Goal: Information Seeking & Learning: Check status

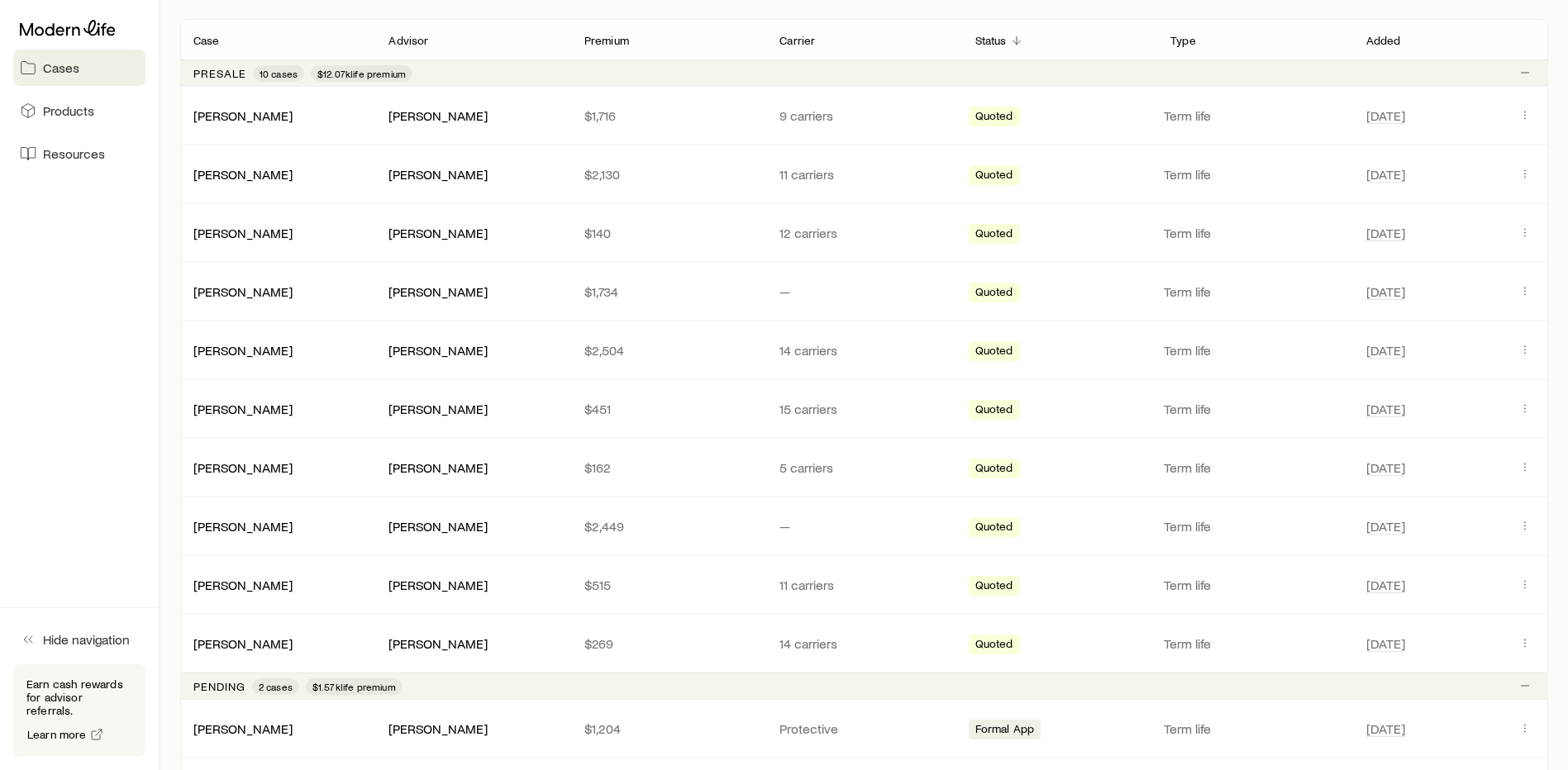
scroll to position [496, 0]
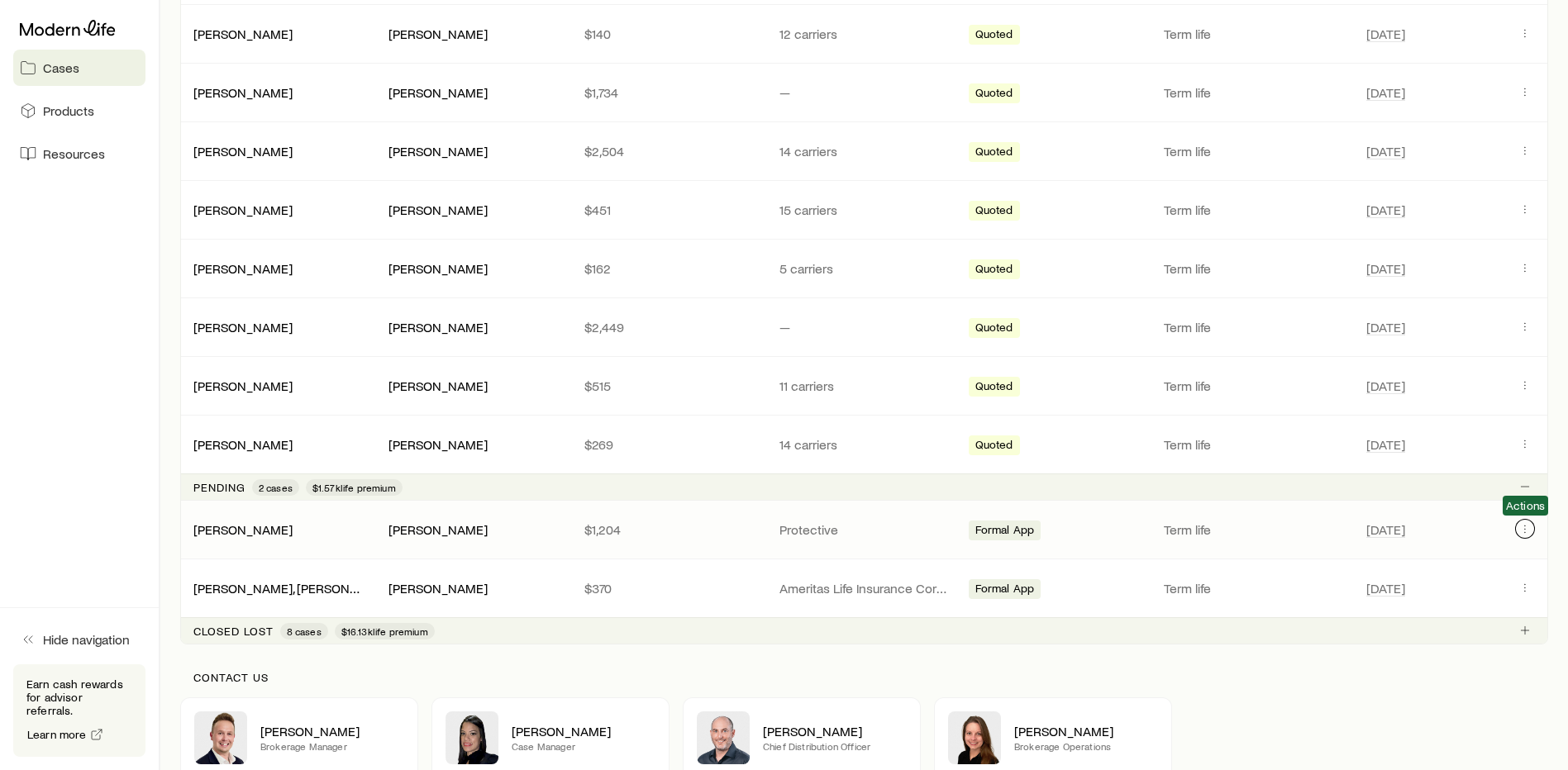
click at [1515, 528] on button "Client cases" at bounding box center [1525, 529] width 20 height 20
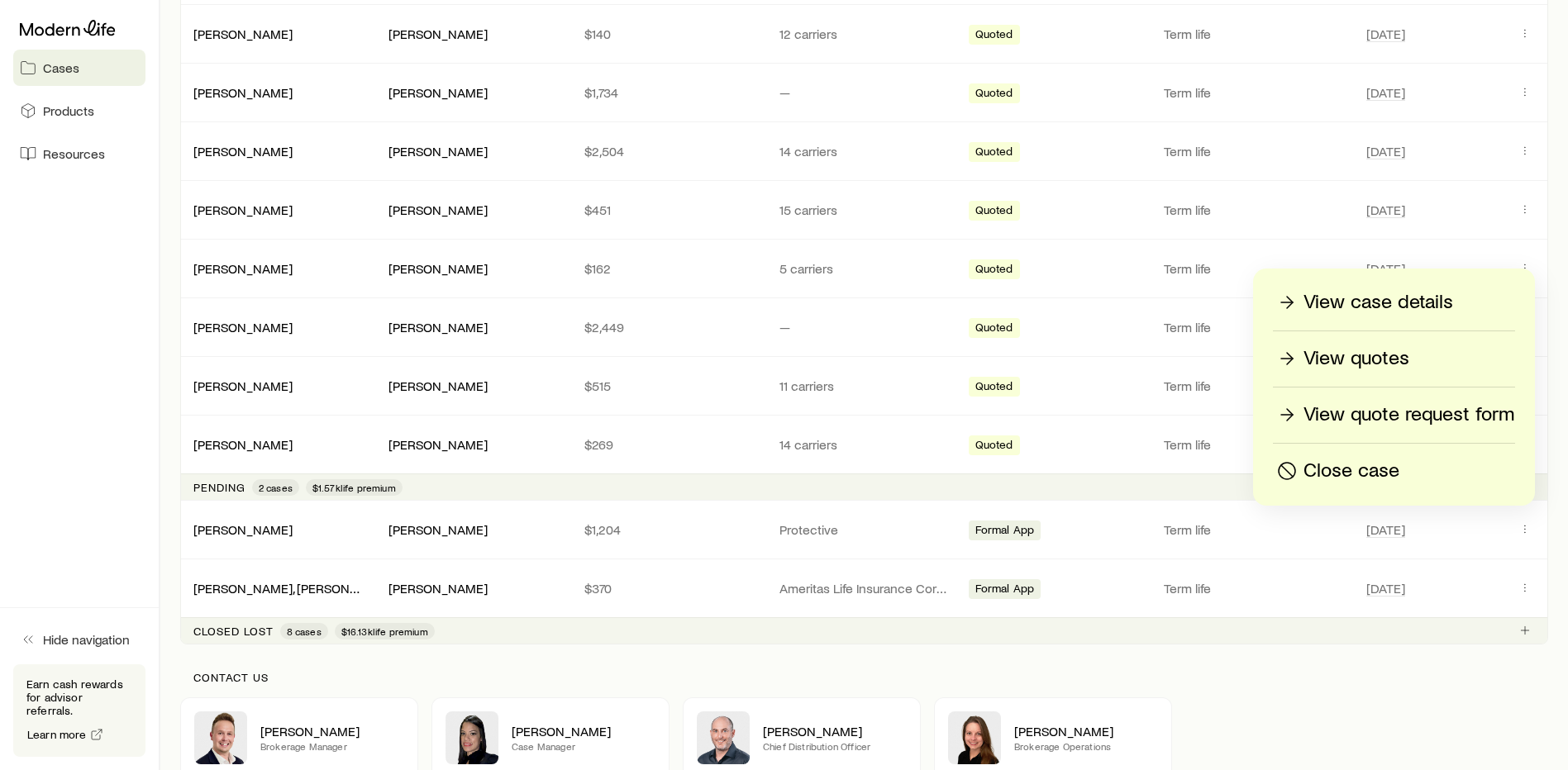
click at [1385, 301] on p "View case details" at bounding box center [1379, 302] width 150 height 26
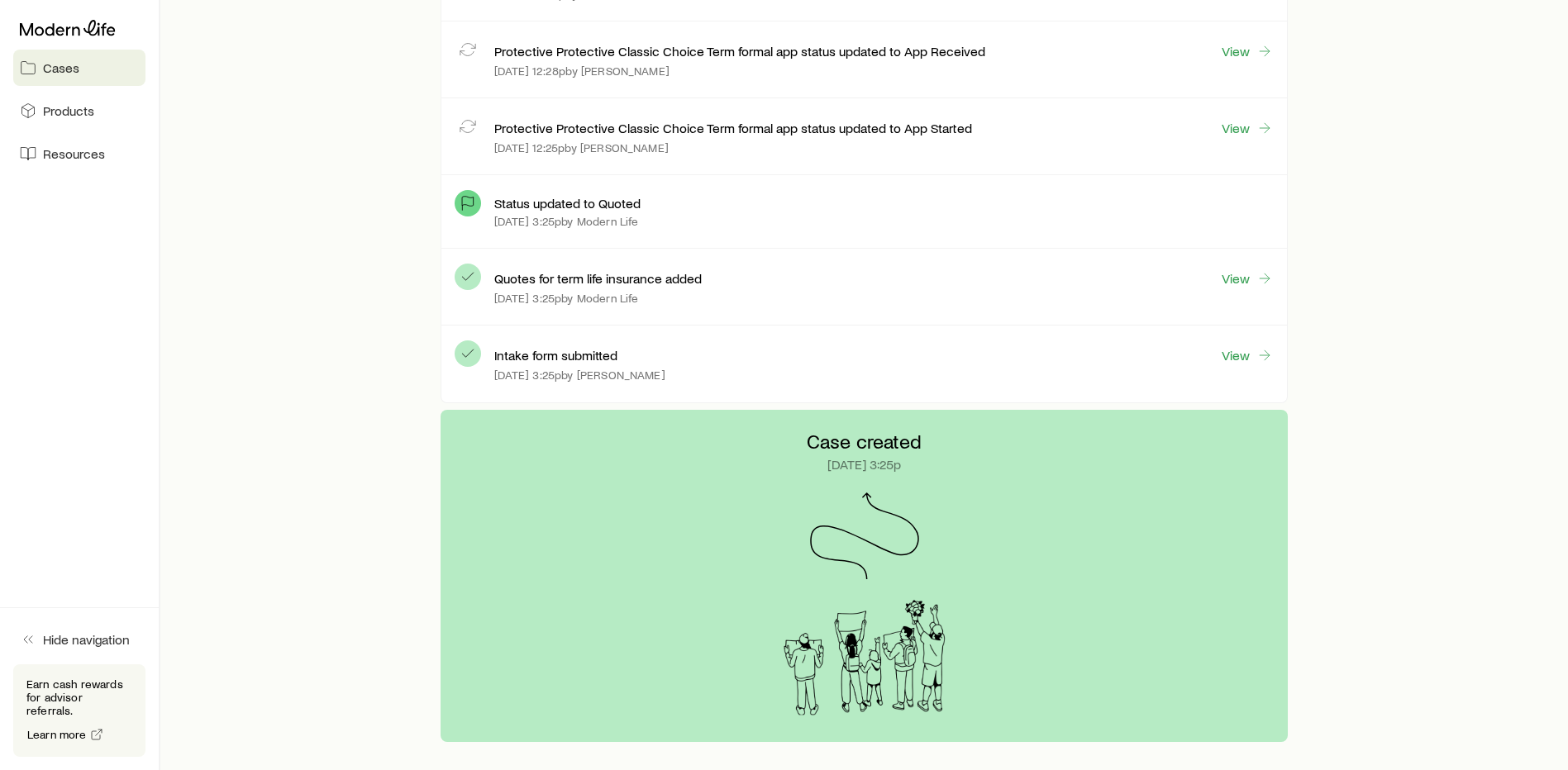
scroll to position [1570, 0]
click at [1247, 353] on link "View" at bounding box center [1248, 354] width 53 height 19
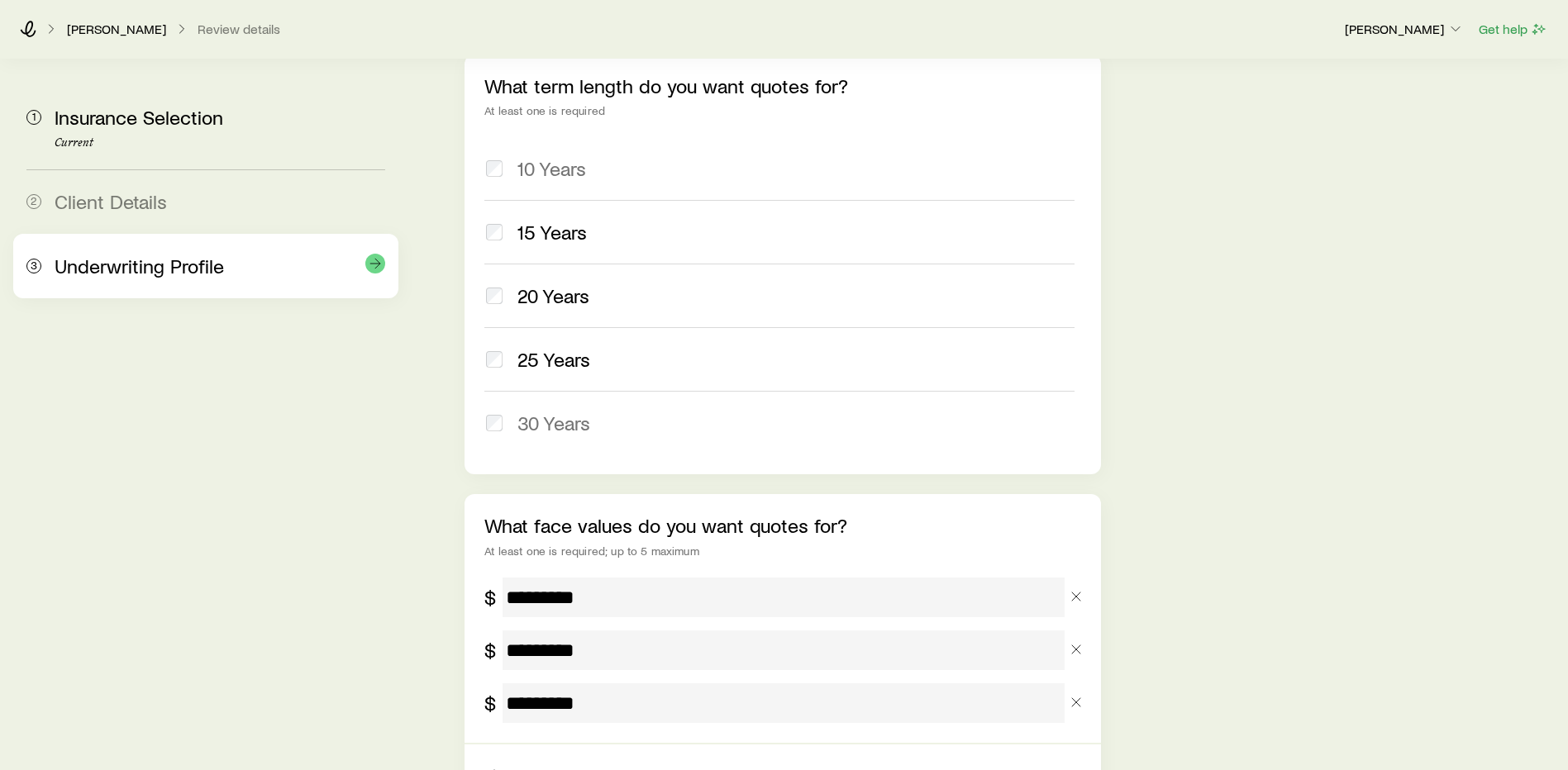
scroll to position [462, 0]
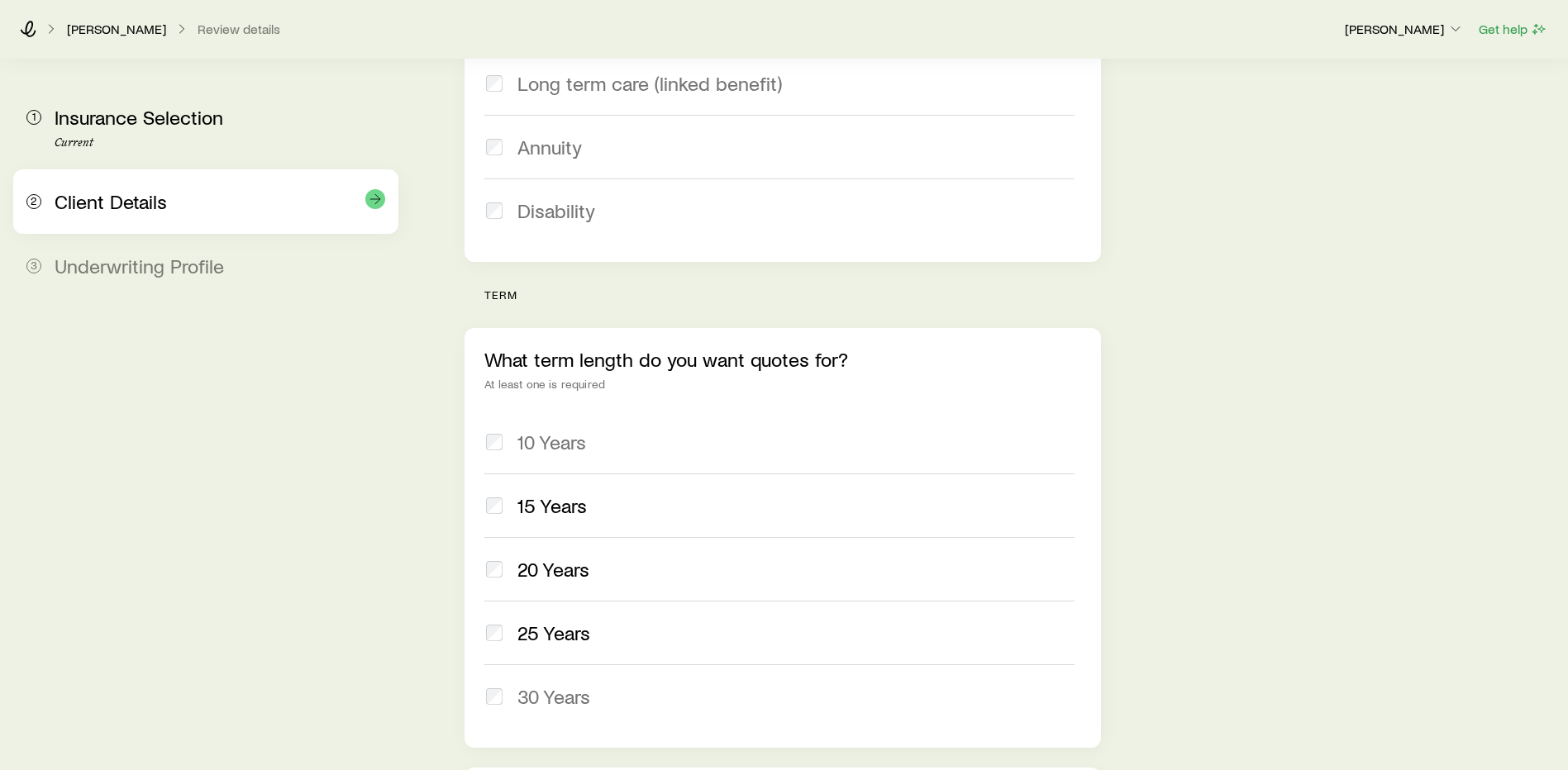
click at [157, 207] on span "Client Details" at bounding box center [111, 201] width 113 height 24
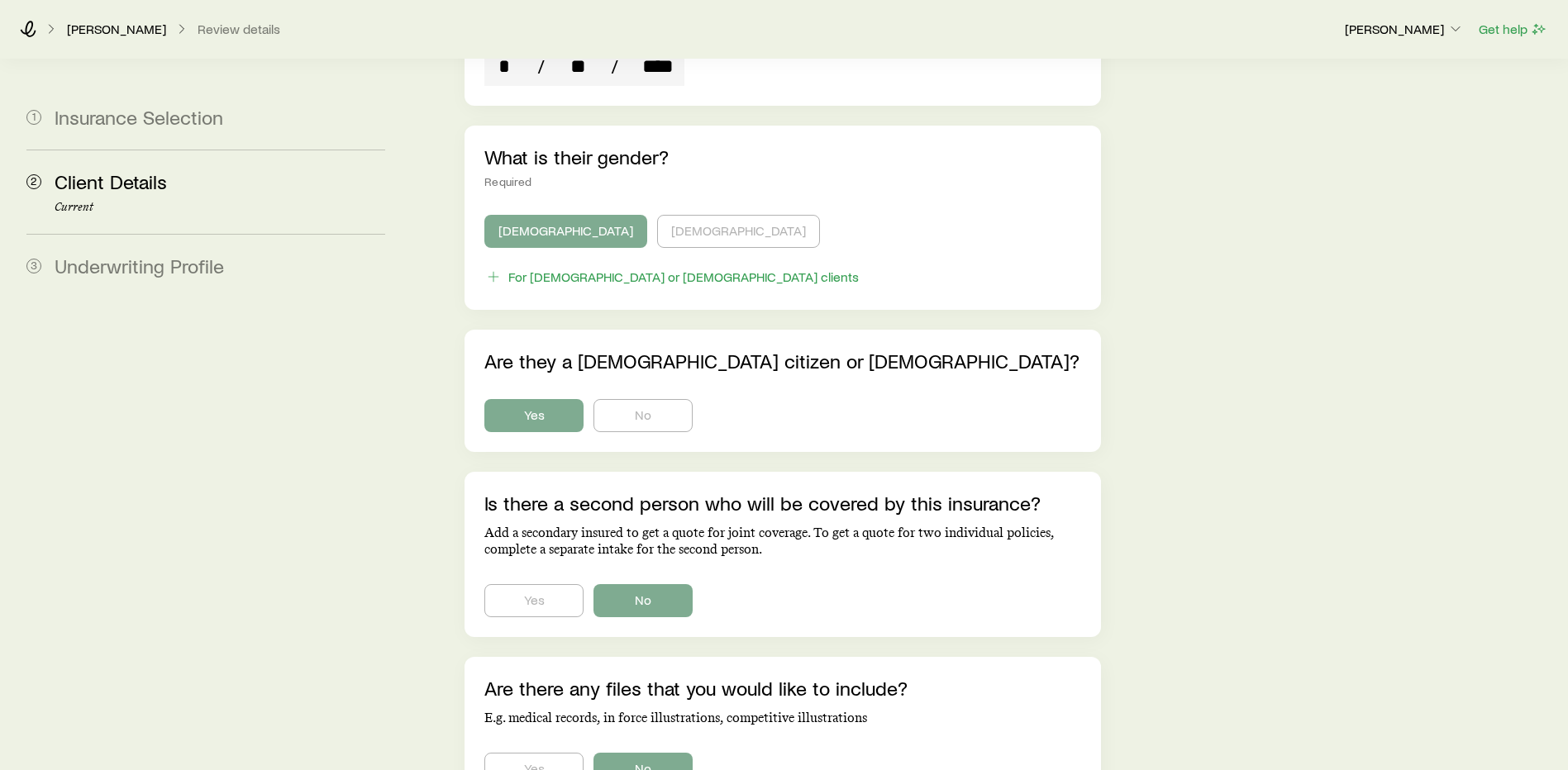
scroll to position [551, 0]
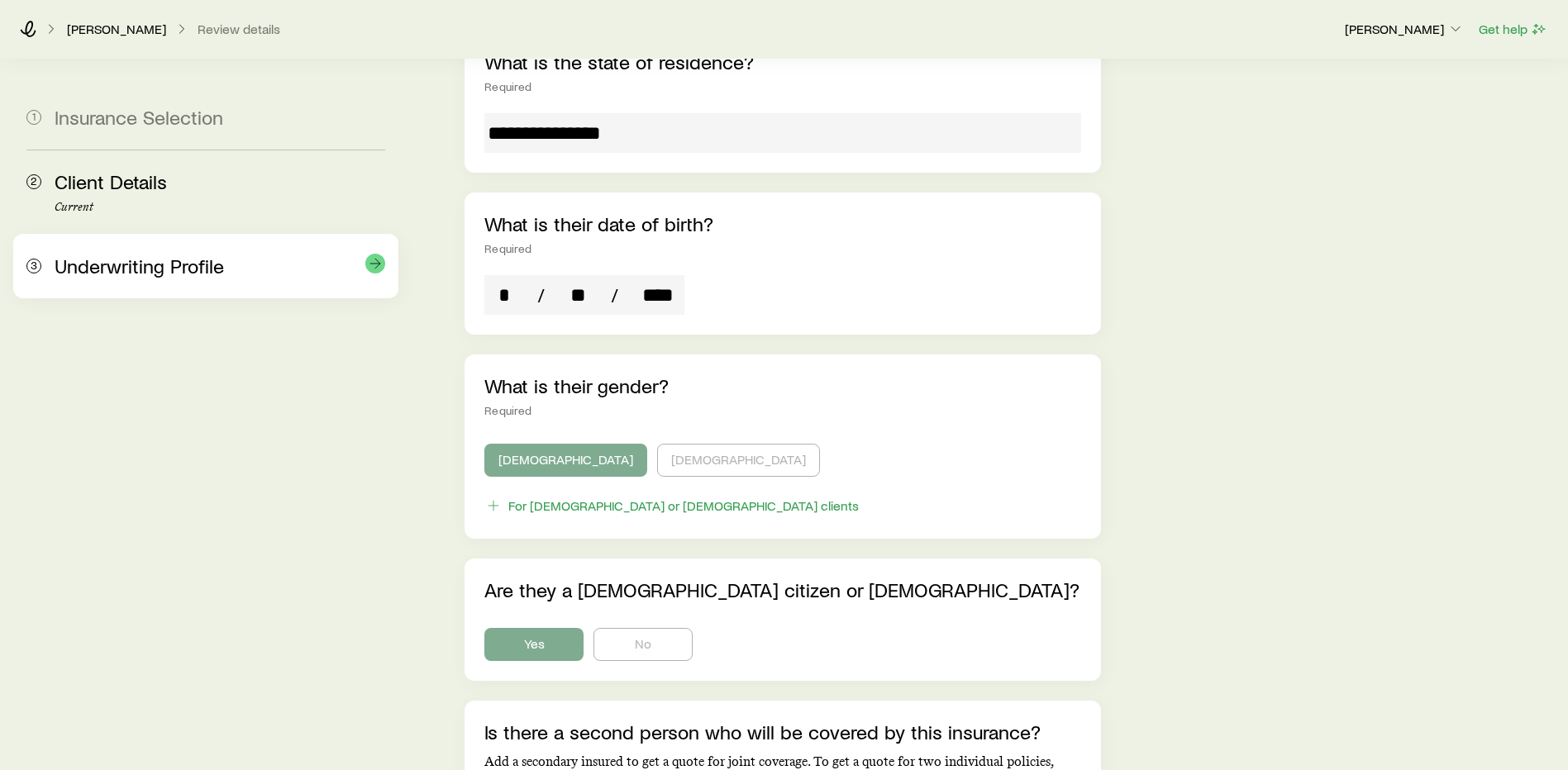
click at [132, 276] on span "Underwriting Profile" at bounding box center [139, 266] width 170 height 24
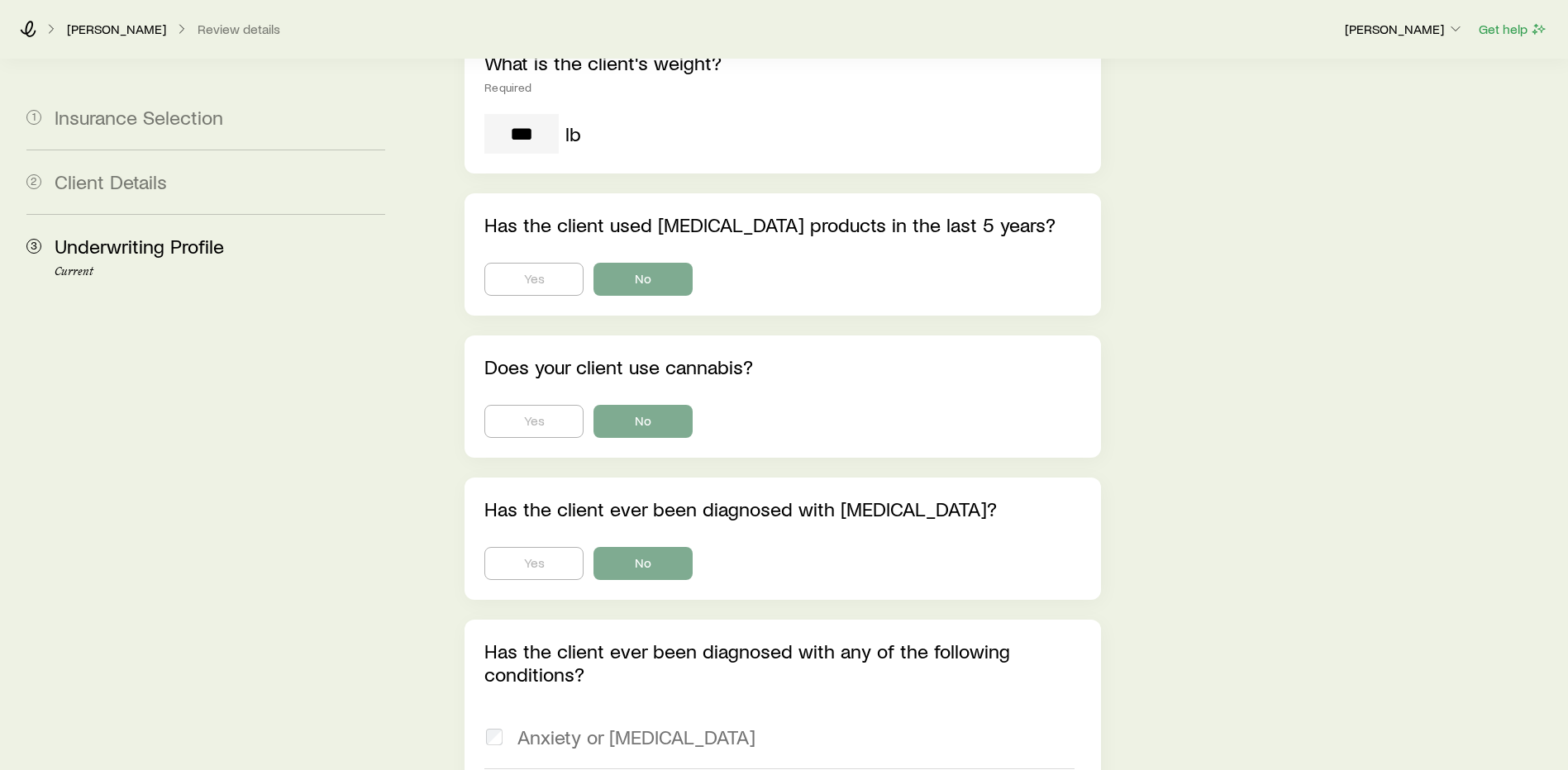
scroll to position [579, 0]
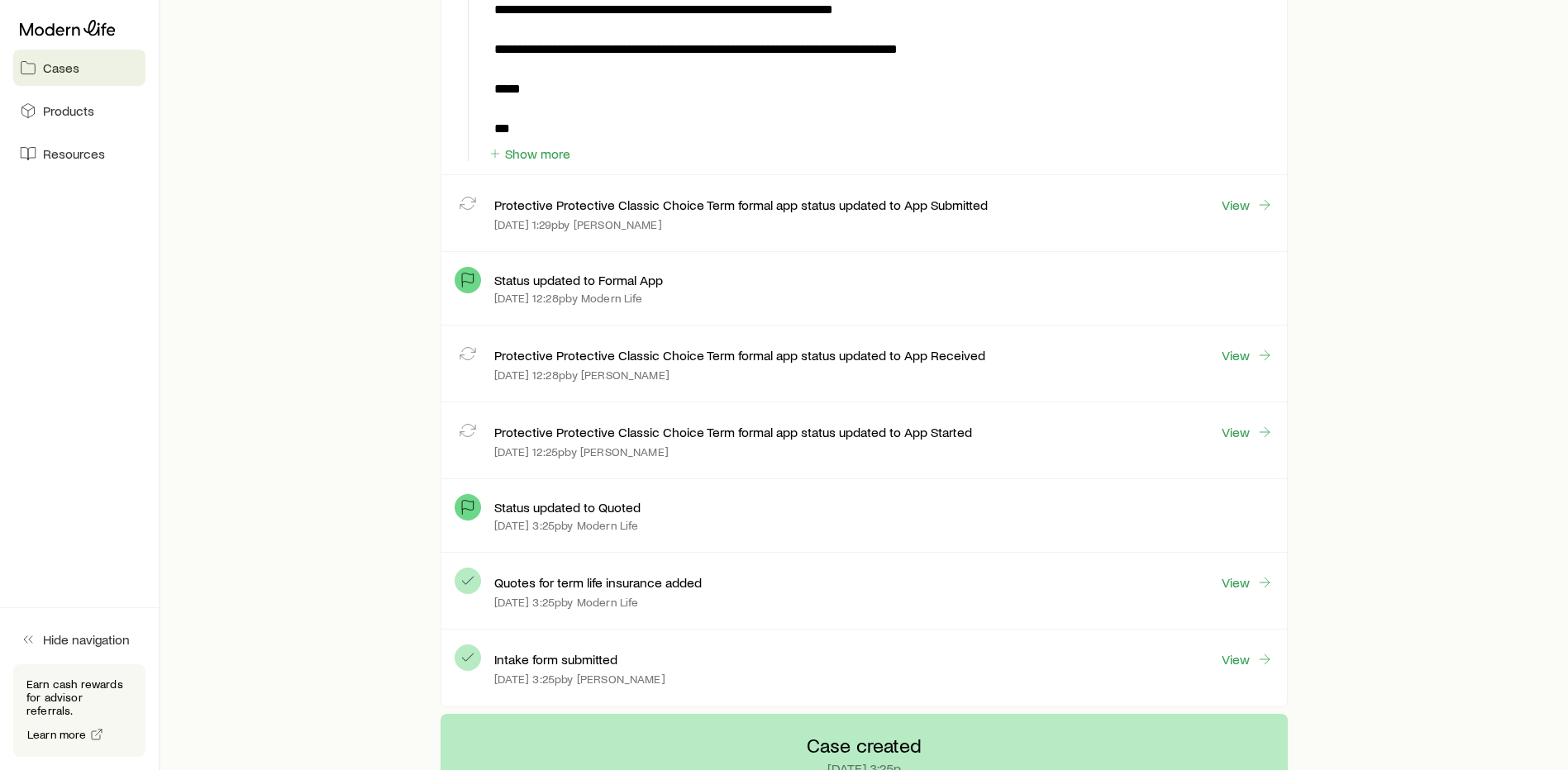
scroll to position [1240, 0]
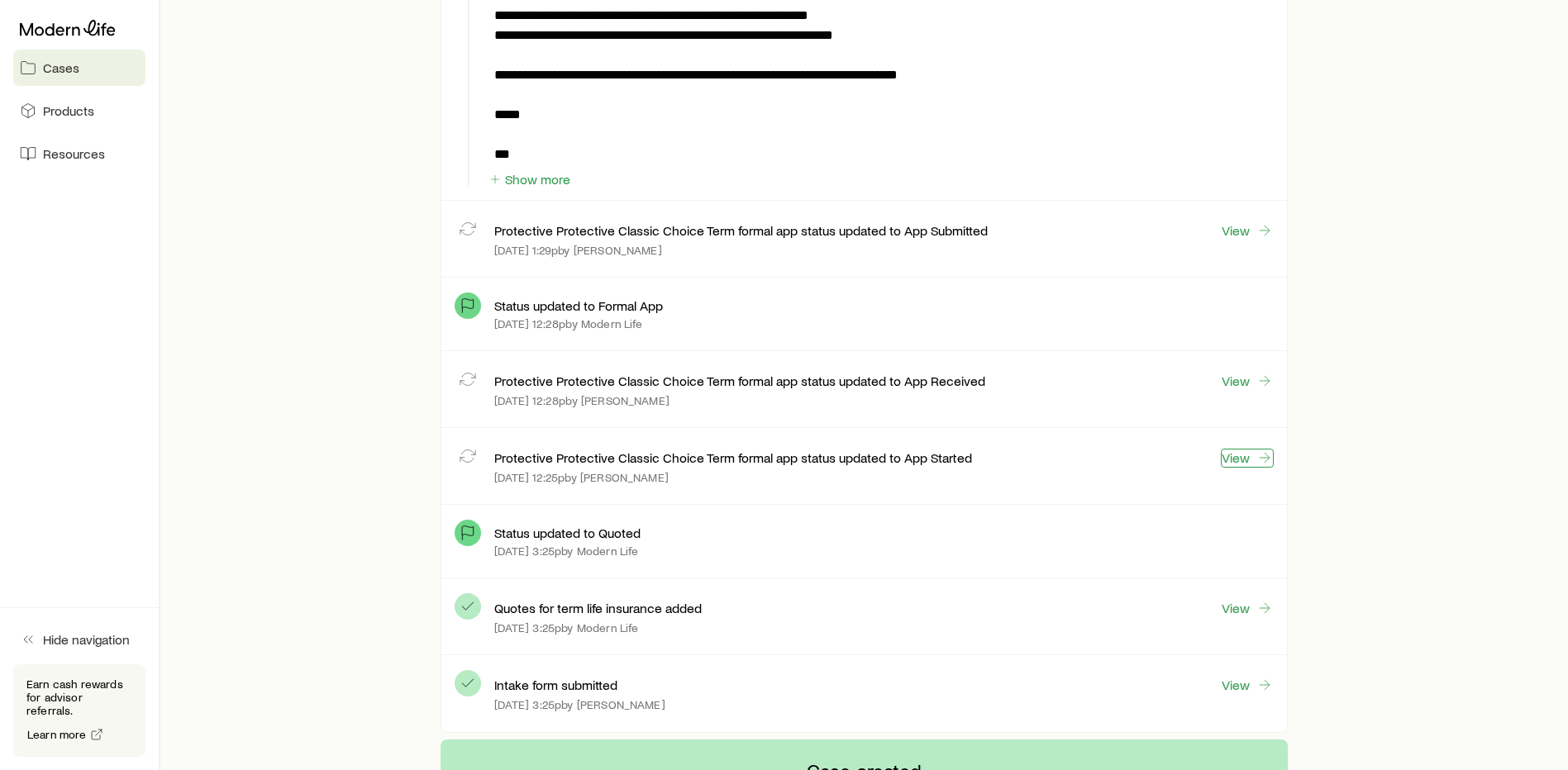
click at [1239, 459] on link "View" at bounding box center [1248, 458] width 53 height 19
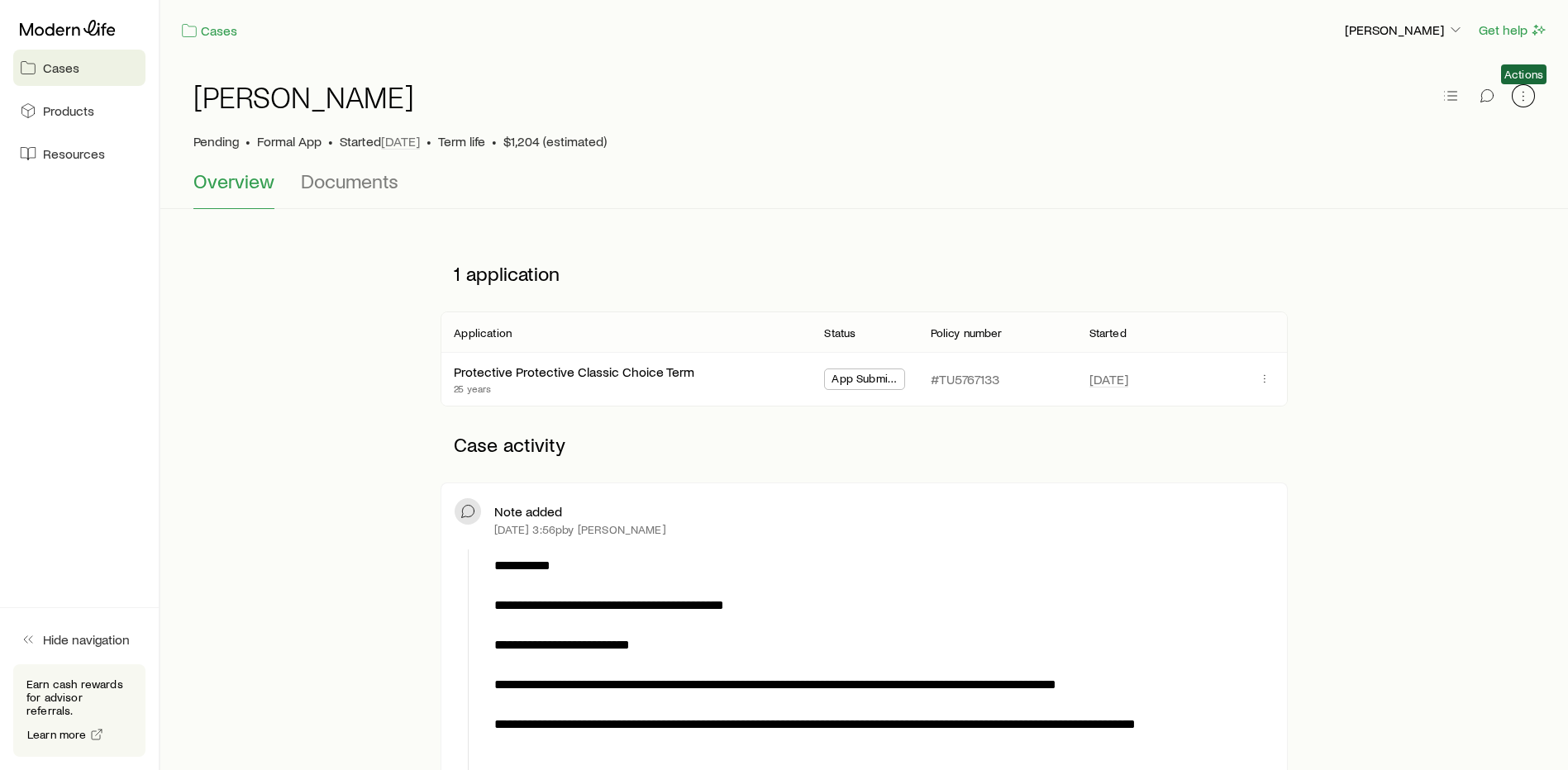
click at [1523, 96] on icon "button" at bounding box center [1523, 96] width 1 height 1
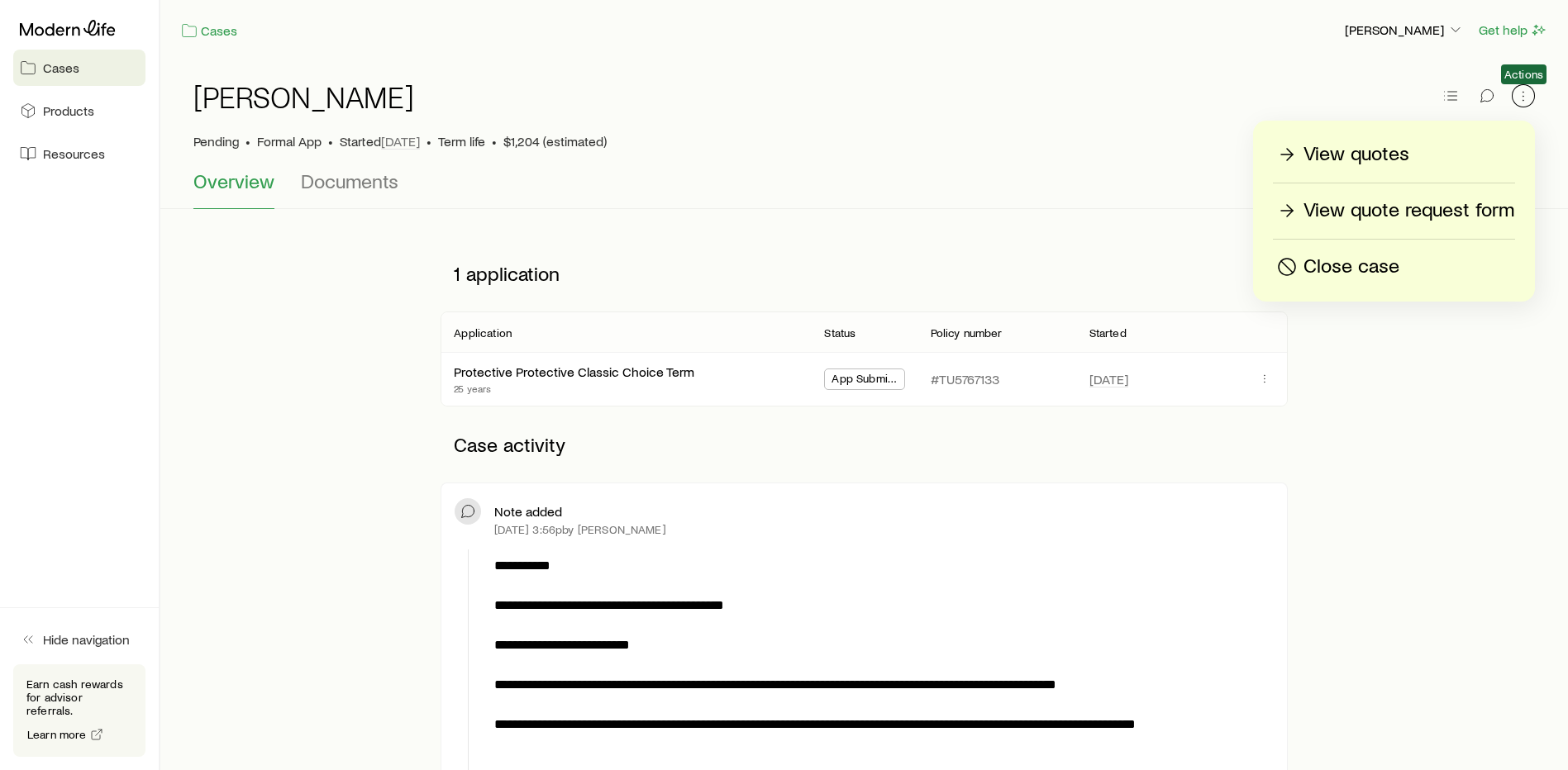
click at [1523, 96] on icon "button" at bounding box center [1523, 96] width 1 height 1
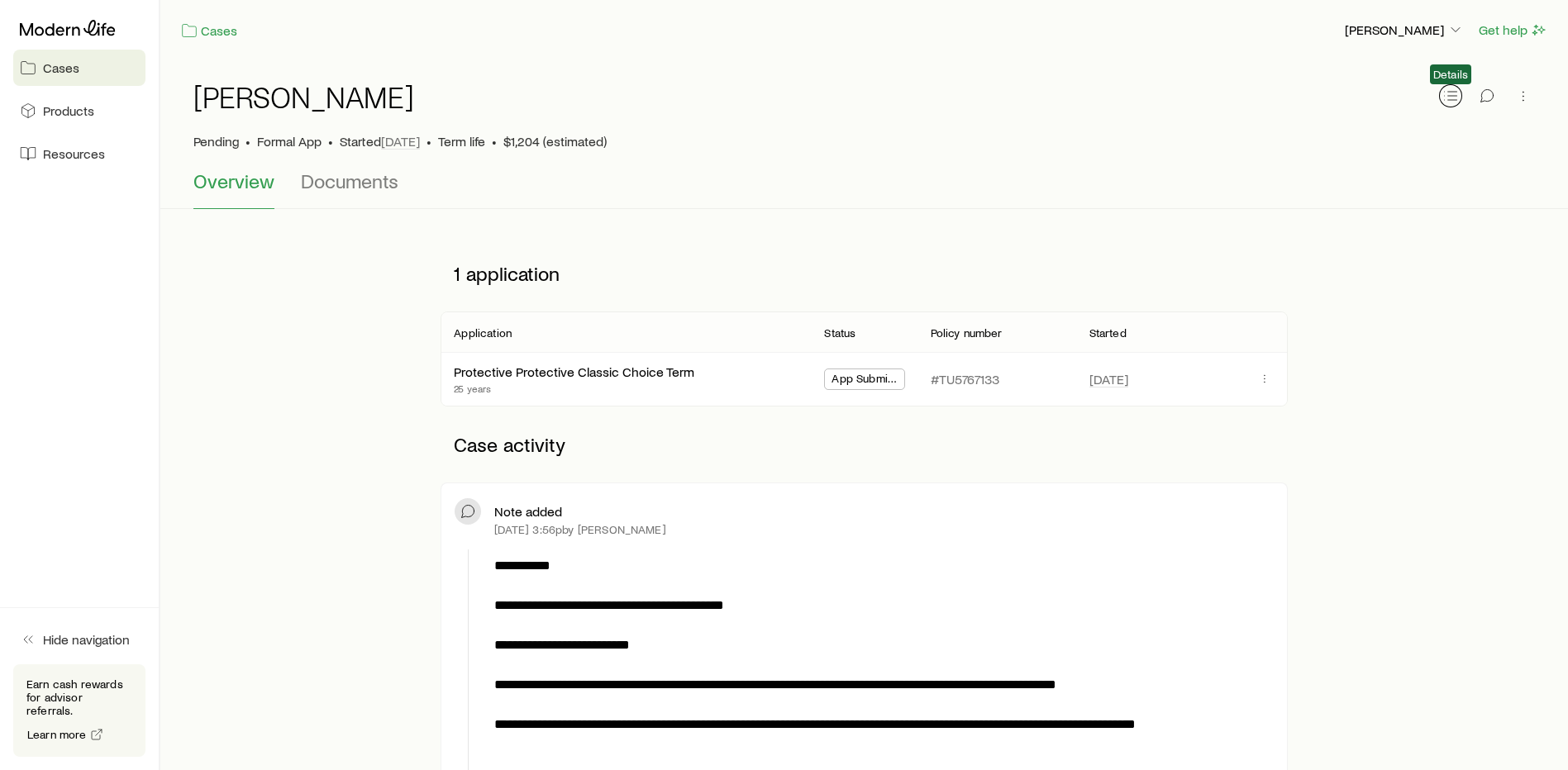
click at [1455, 95] on icon "button" at bounding box center [1450, 95] width 17 height 17
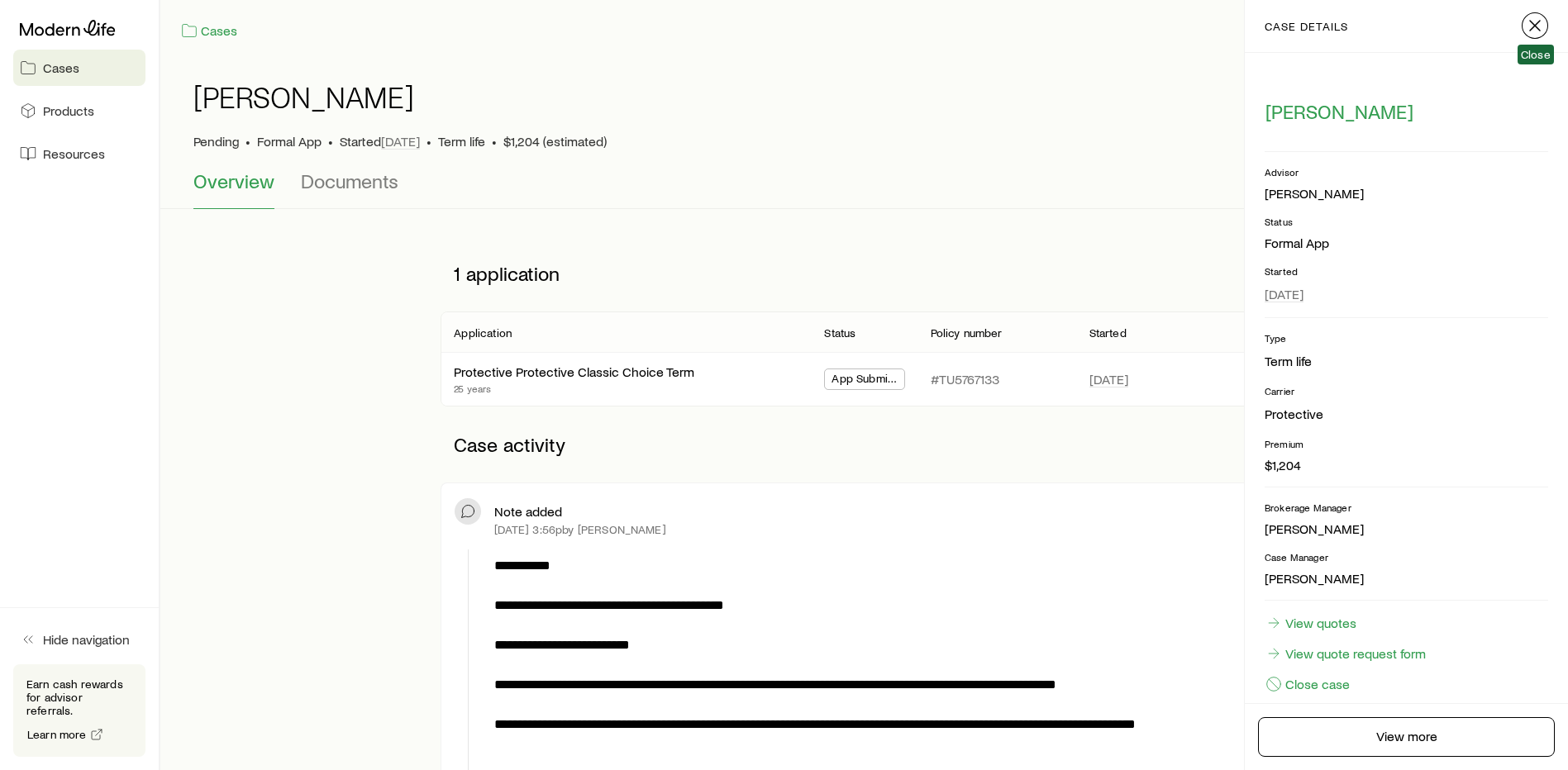
click at [1542, 28] on icon "button" at bounding box center [1536, 26] width 20 height 20
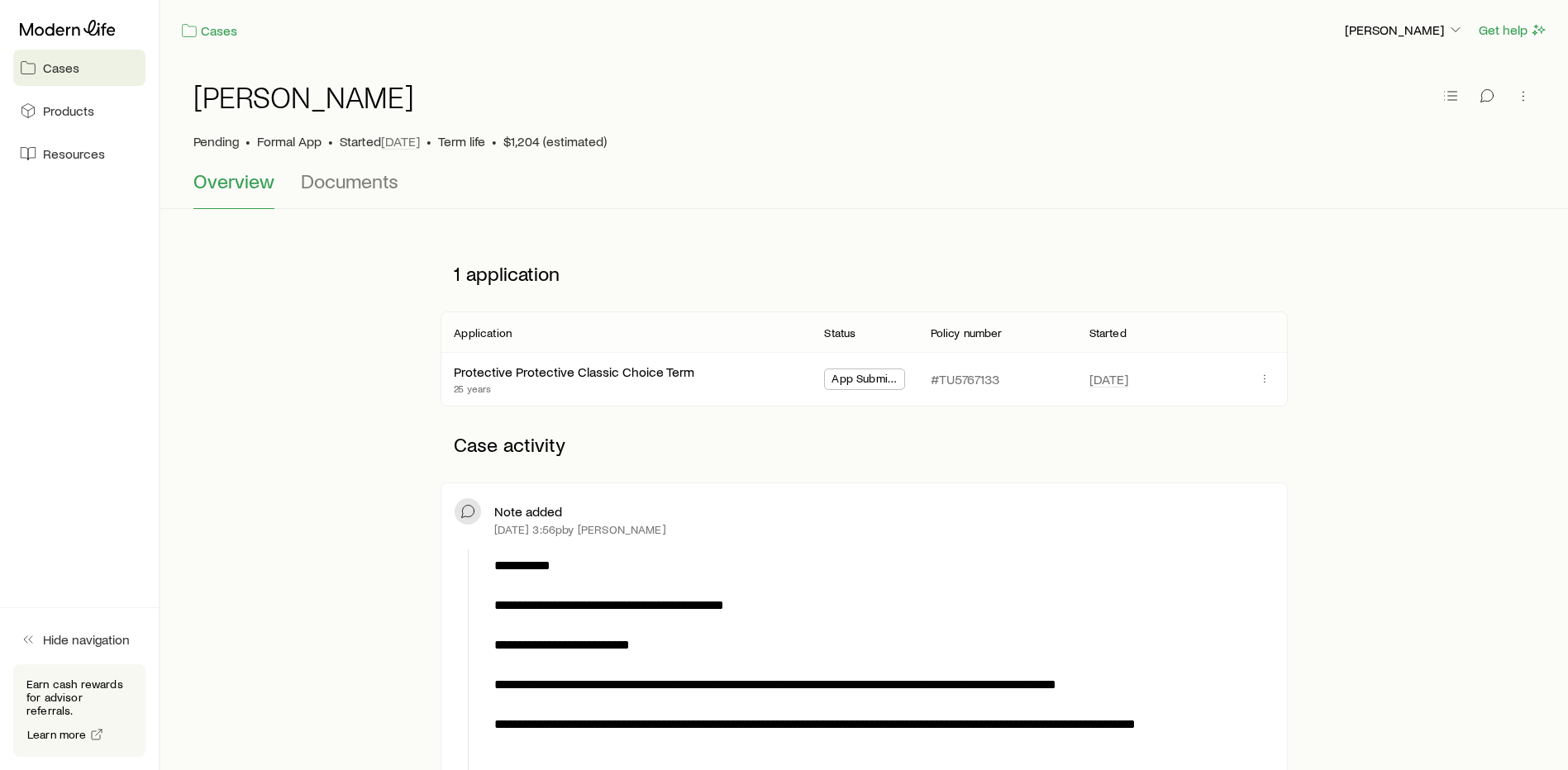
click at [441, 435] on p "Case activity" at bounding box center [863, 444] width 847 height 50
click at [611, 287] on p "1 application" at bounding box center [863, 274] width 847 height 50
